Goal: Task Accomplishment & Management: Manage account settings

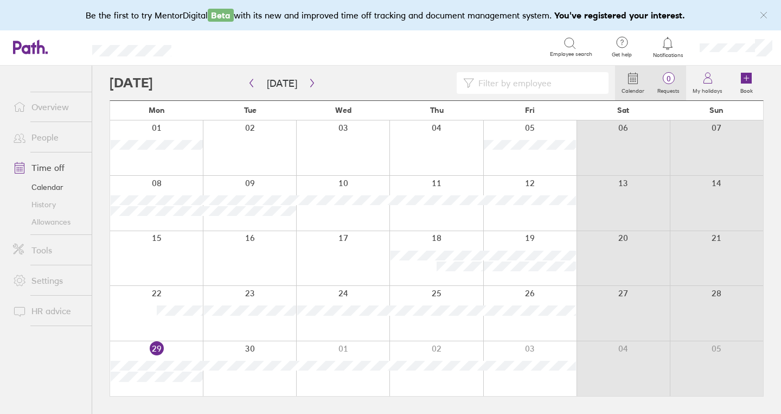
click at [677, 77] on span "0" at bounding box center [668, 78] width 35 height 9
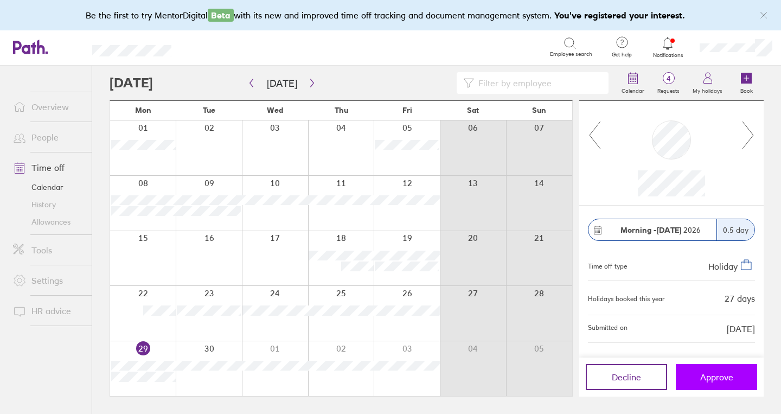
click at [710, 377] on span "Approve" at bounding box center [716, 377] width 33 height 10
click at [713, 376] on span "Approve" at bounding box center [716, 377] width 33 height 10
click at [718, 379] on span "Approve" at bounding box center [716, 377] width 33 height 10
click at [708, 375] on span "Approve" at bounding box center [716, 377] width 33 height 10
